Goal: Navigation & Orientation: Find specific page/section

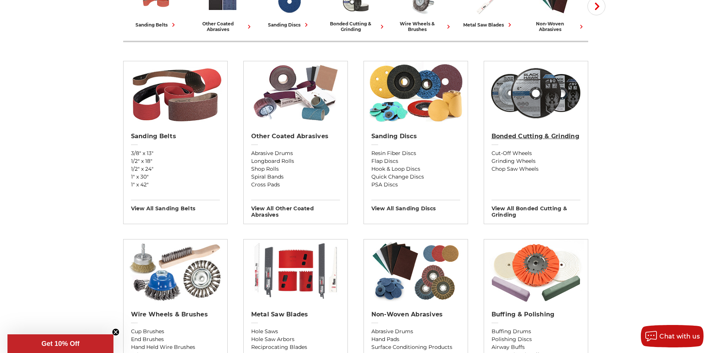
click at [540, 134] on h2 "Bonded Cutting & Grinding" at bounding box center [536, 136] width 89 height 7
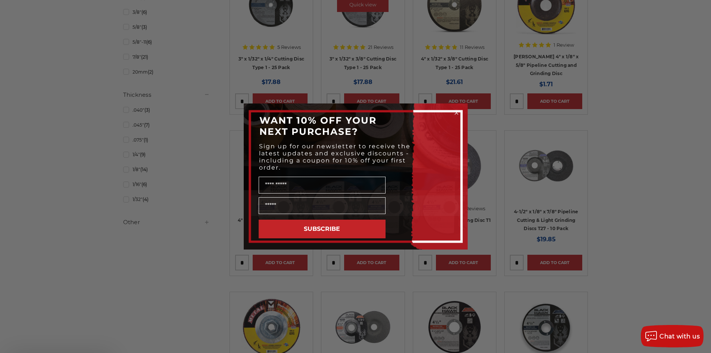
scroll to position [448, 0]
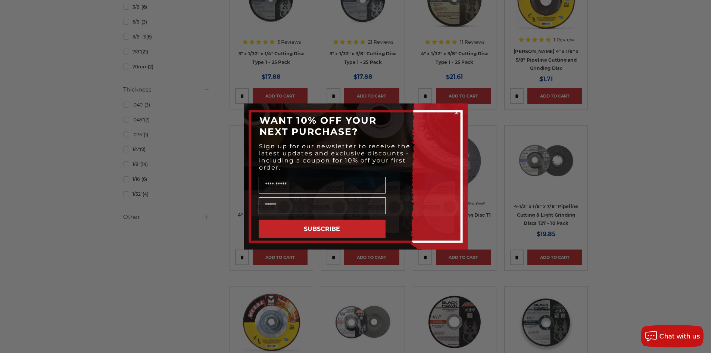
click at [457, 112] on icon "Close dialog" at bounding box center [456, 112] width 3 height 3
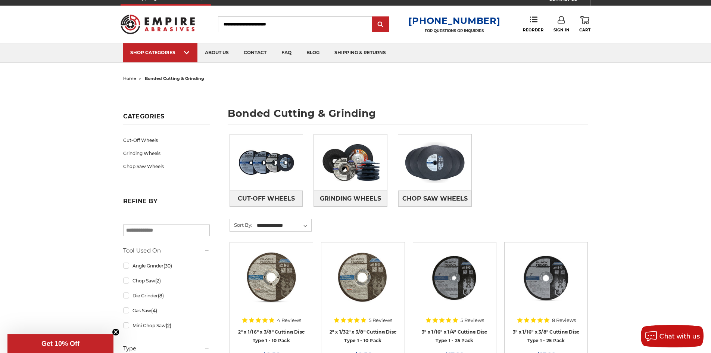
scroll to position [0, 0]
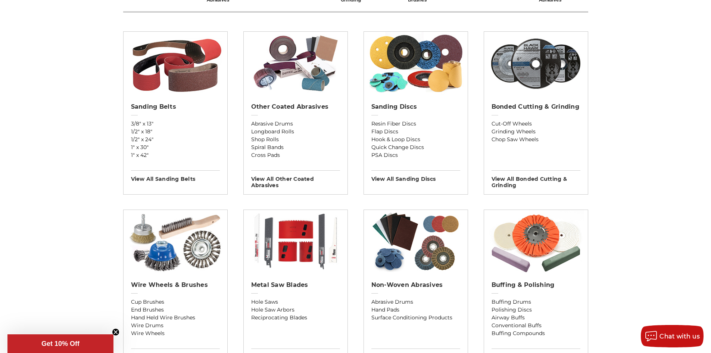
scroll to position [336, 0]
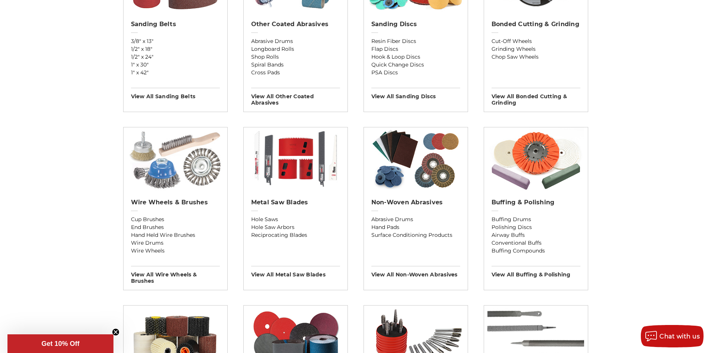
click at [193, 170] on img at bounding box center [175, 158] width 97 height 63
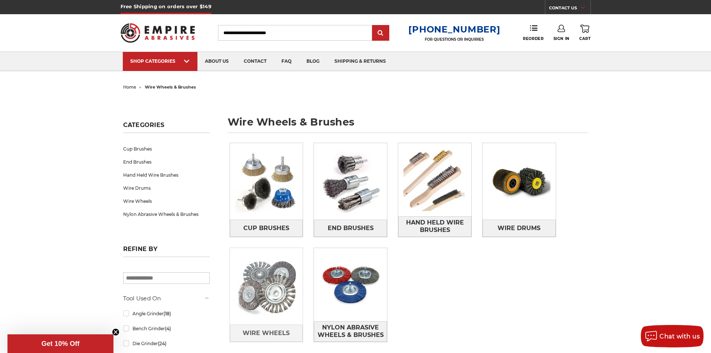
click at [273, 273] on img at bounding box center [266, 286] width 73 height 73
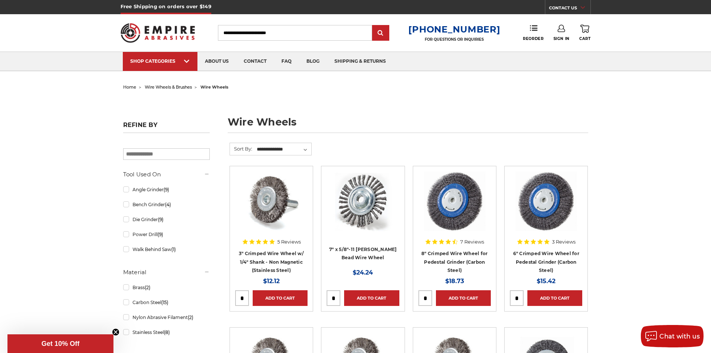
click at [156, 35] on img at bounding box center [158, 32] width 75 height 29
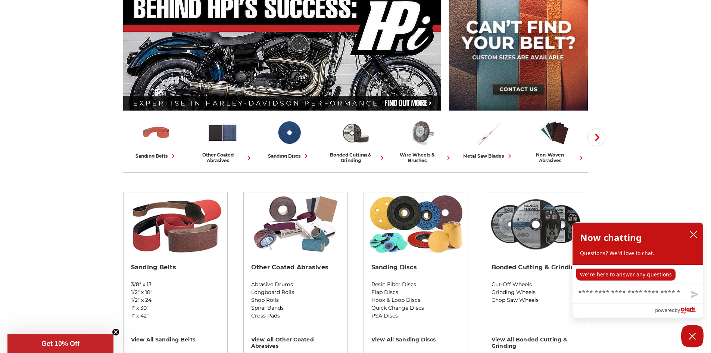
scroll to position [112, 0]
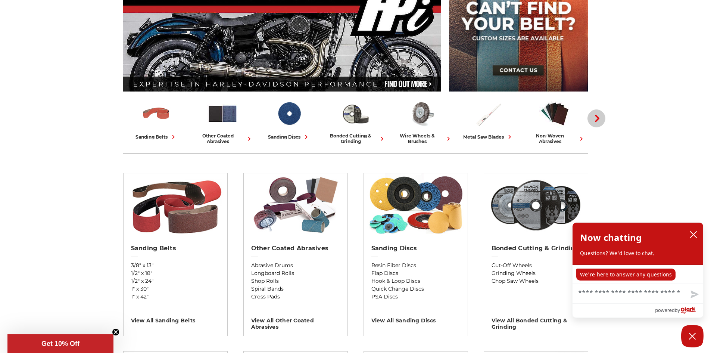
click at [600, 118] on icon "button" at bounding box center [596, 118] width 7 height 7
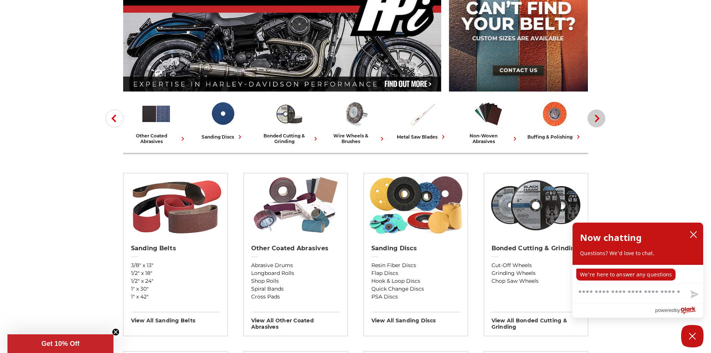
click at [596, 119] on icon "button" at bounding box center [596, 118] width 7 height 7
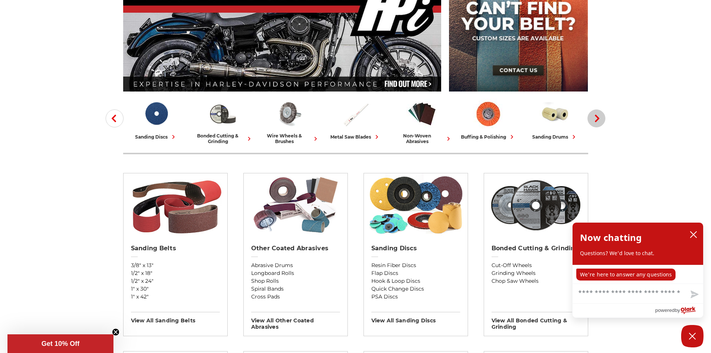
click at [596, 119] on icon "button" at bounding box center [596, 118] width 7 height 7
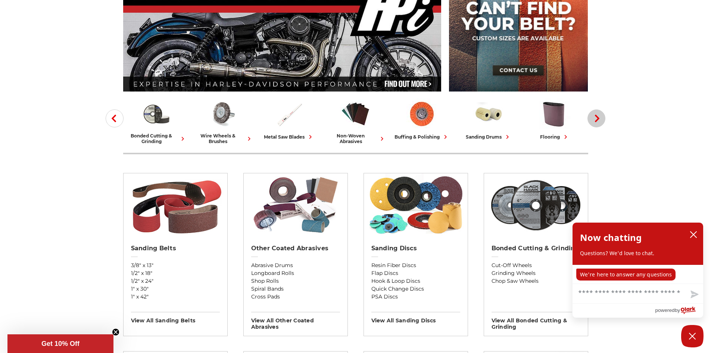
click at [596, 119] on icon "button" at bounding box center [596, 118] width 7 height 7
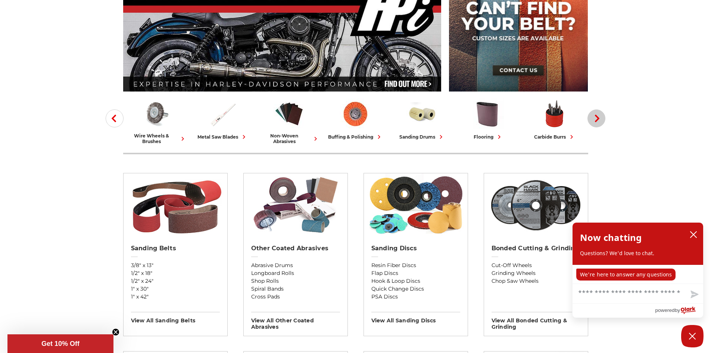
click at [596, 119] on icon "button" at bounding box center [596, 118] width 7 height 7
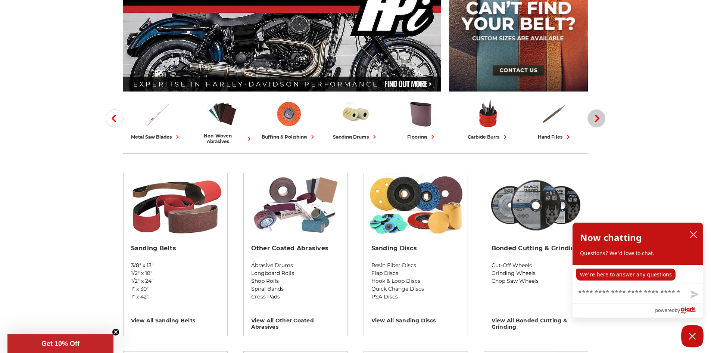
click at [596, 119] on icon "button" at bounding box center [596, 118] width 7 height 7
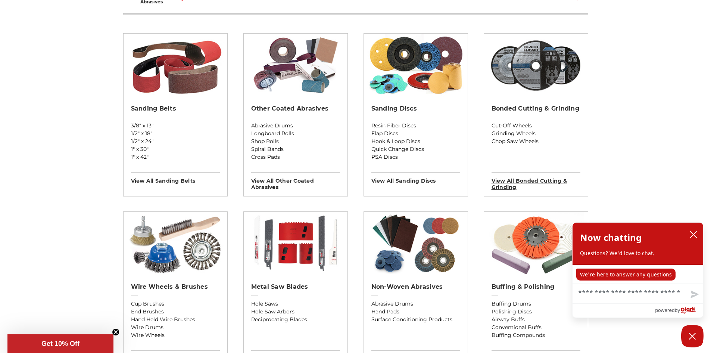
scroll to position [299, 0]
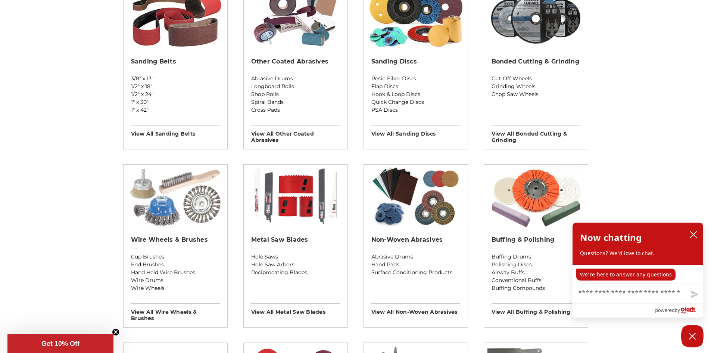
click at [155, 202] on img at bounding box center [175, 196] width 97 height 63
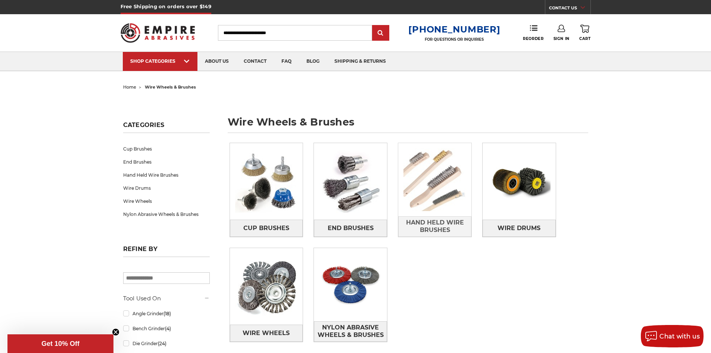
click at [433, 197] on img at bounding box center [434, 179] width 73 height 73
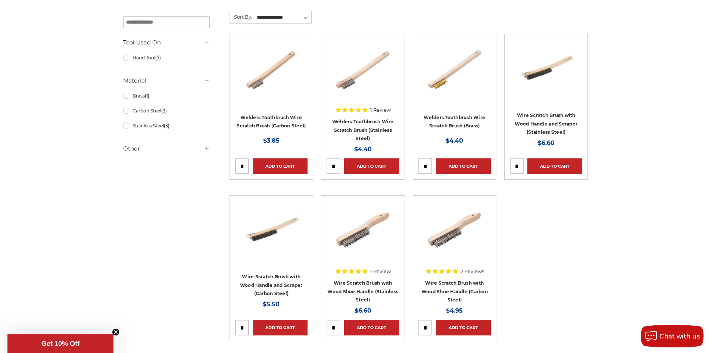
scroll to position [75, 0]
